Goal: Contribute content: Add original content to the website for others to see

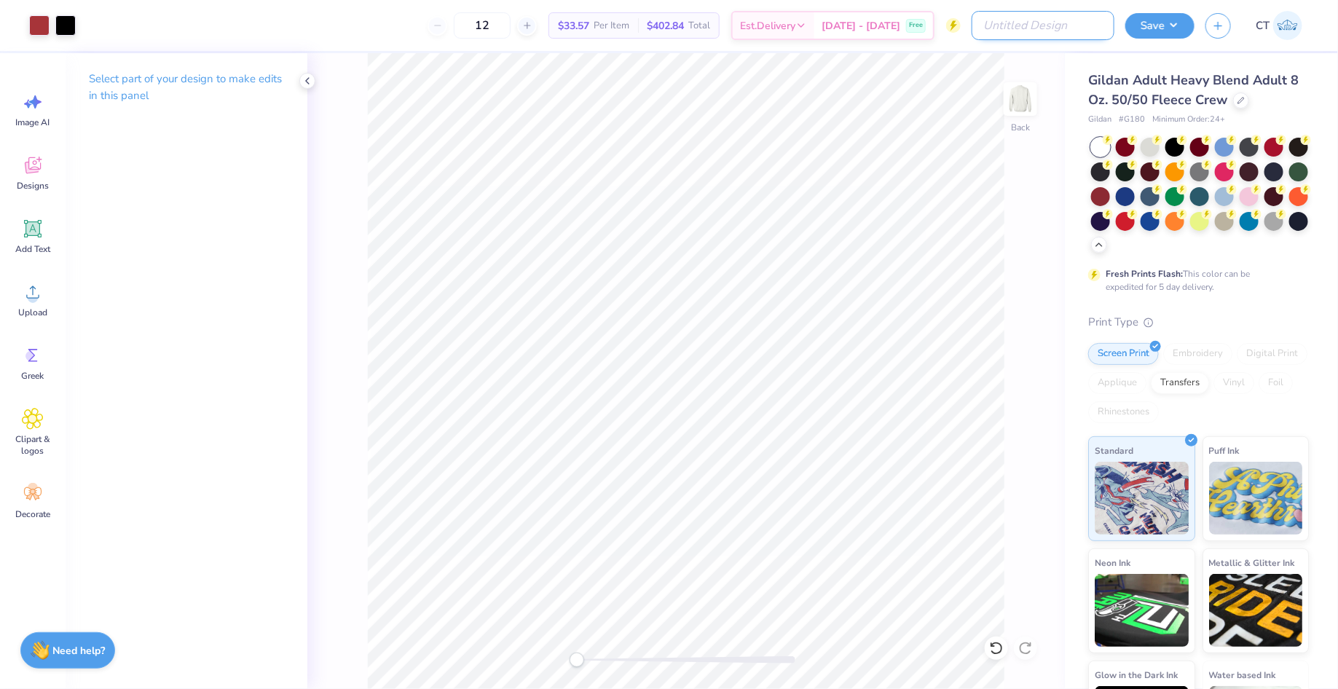
click at [1079, 32] on input "Design Title" at bounding box center [1043, 25] width 143 height 29
type input "[MEDICAL_DATA] Homecoming"
click at [1147, 32] on button "Save" at bounding box center [1159, 23] width 69 height 25
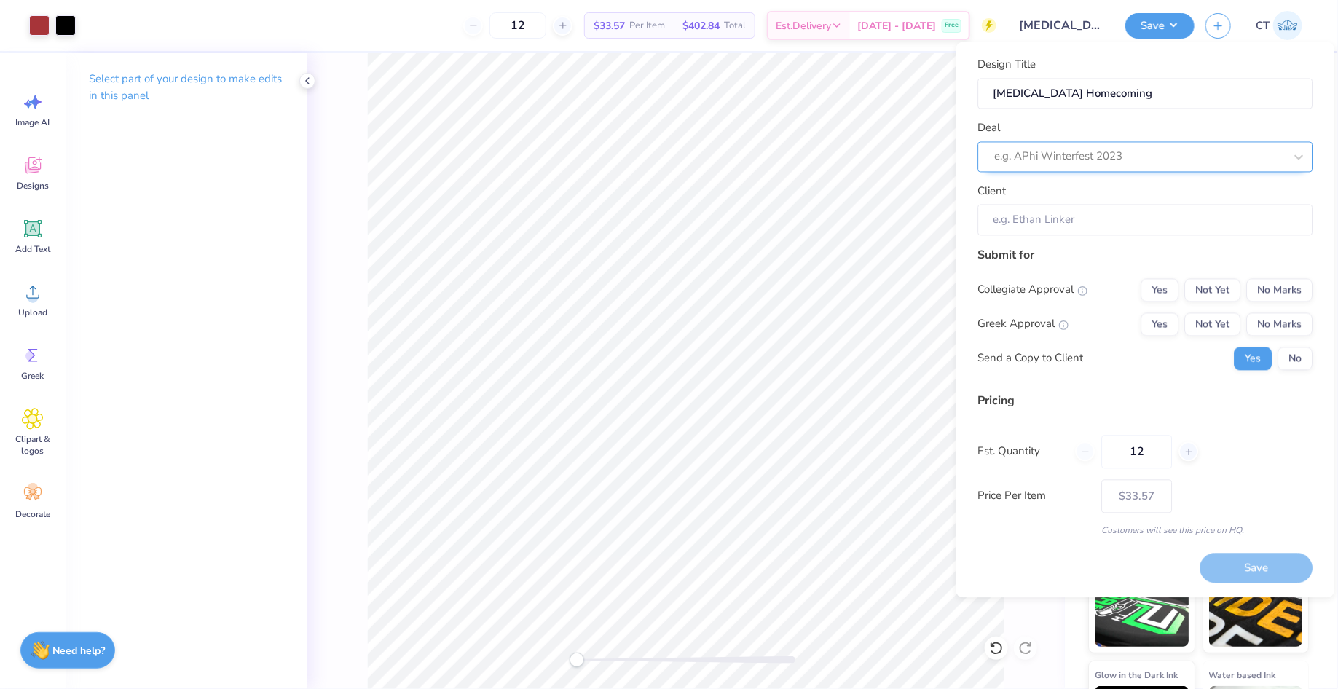
click at [1049, 155] on div at bounding box center [1140, 157] width 290 height 20
click at [1053, 185] on div "[MEDICAL_DATA] Homecoming 2025" at bounding box center [1145, 196] width 323 height 24
type input "[PERSON_NAME]"
click at [1222, 287] on button "Not Yet" at bounding box center [1213, 289] width 56 height 23
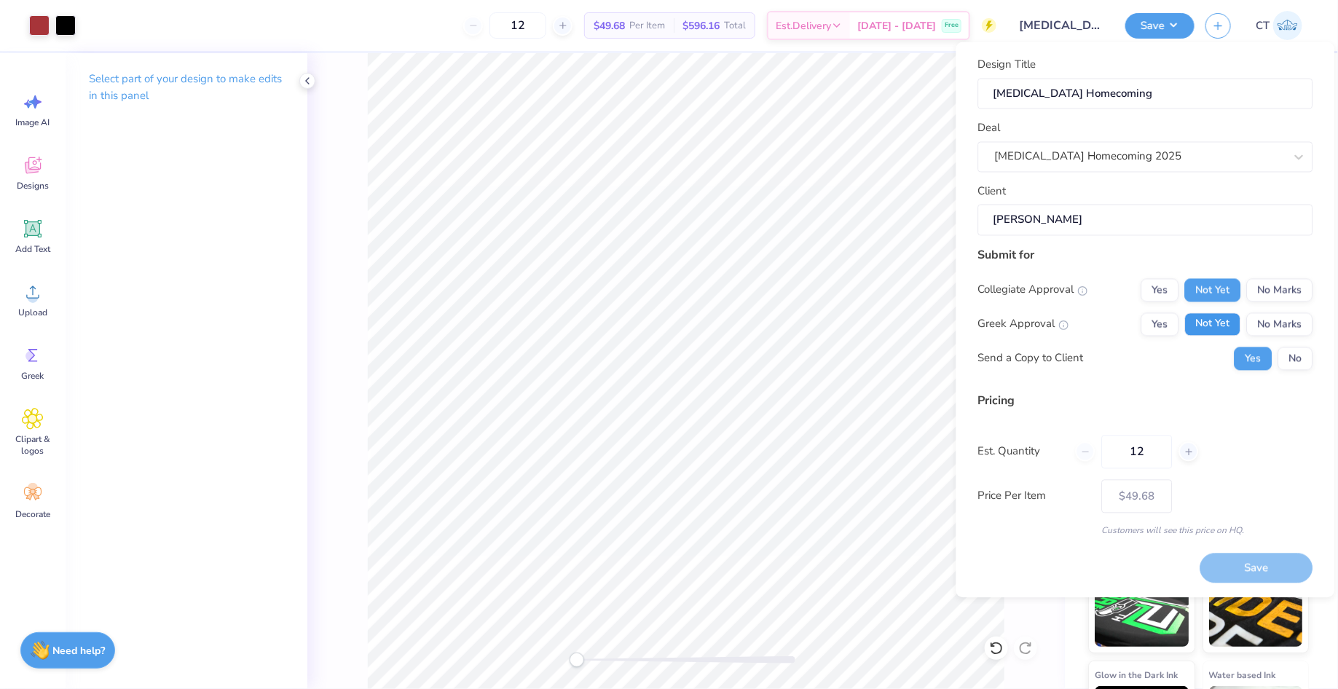
click at [1219, 322] on button "Not Yet" at bounding box center [1213, 323] width 56 height 23
click at [1254, 562] on button "Save" at bounding box center [1256, 569] width 113 height 30
type input "$49.68"
click at [1142, 27] on button "Save" at bounding box center [1159, 23] width 69 height 25
